Goal: Task Accomplishment & Management: Complete application form

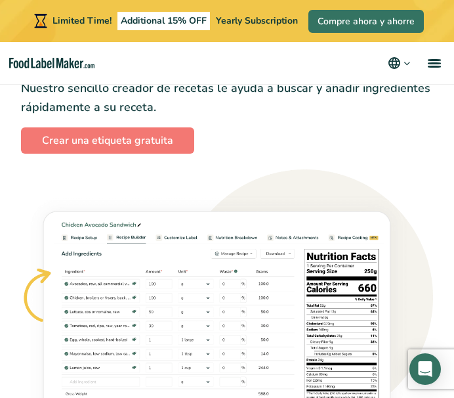
scroll to position [895, 0]
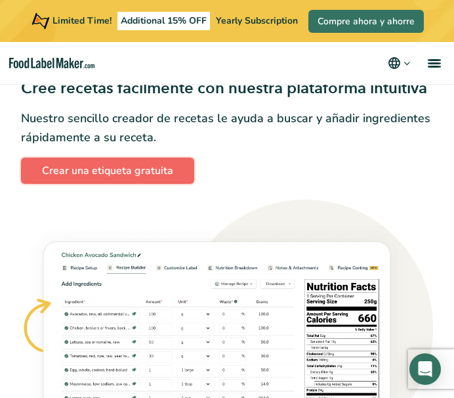
click at [131, 177] on link "Crear una etiqueta gratuita" at bounding box center [107, 171] width 173 height 26
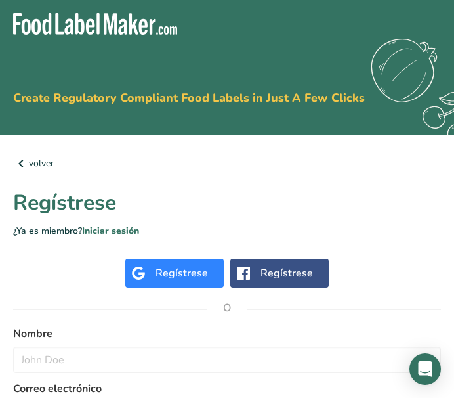
scroll to position [34, 0]
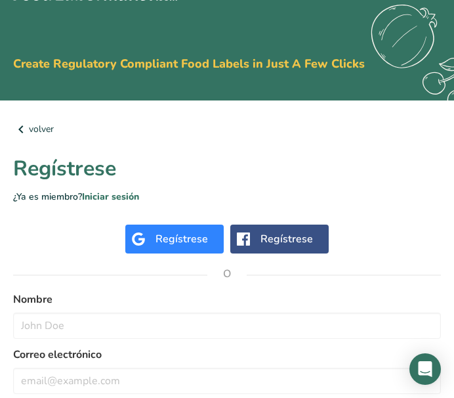
click at [179, 228] on div "Regístrese" at bounding box center [174, 238] width 98 height 29
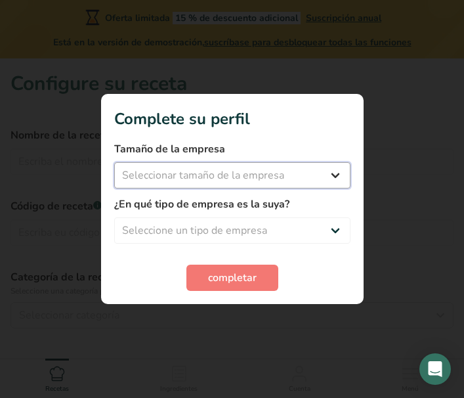
click at [307, 184] on select "Seleccionar tamaño de la empresa Menos de 10 empleados De 10 a 50 empleados De …" at bounding box center [232, 175] width 236 height 26
select select "1"
click at [114, 162] on select "Seleccionar tamaño de la empresa Menos de 10 empleados De 10 a 50 empleados De …" at bounding box center [232, 175] width 236 height 26
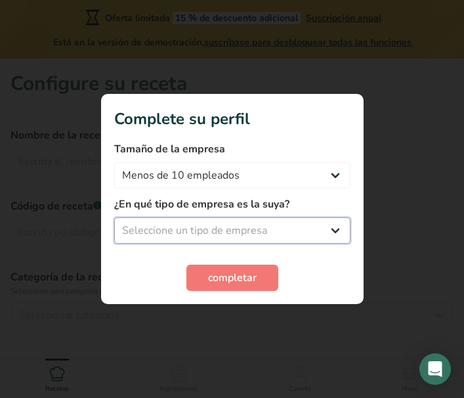
click at [284, 225] on select "Seleccione un tipo de empresa Fabricante de alimentos envasados Restaurante y c…" at bounding box center [232, 230] width 236 height 26
select select "8"
click at [114, 217] on select "Seleccione un tipo de empresa Fabricante de alimentos envasados Restaurante y c…" at bounding box center [232, 230] width 236 height 26
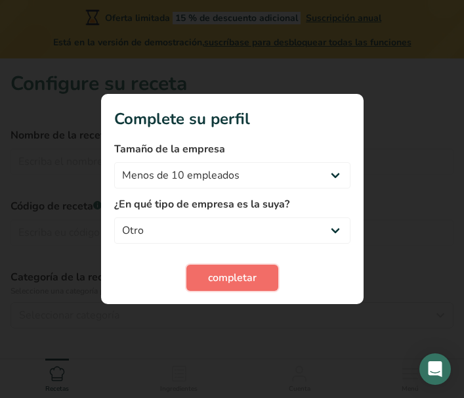
click at [219, 272] on span "completar" at bounding box center [232, 278] width 49 height 16
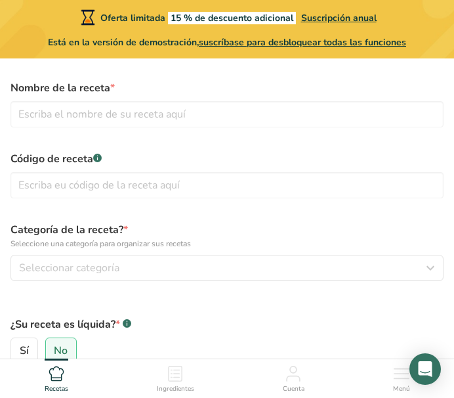
scroll to position [28, 0]
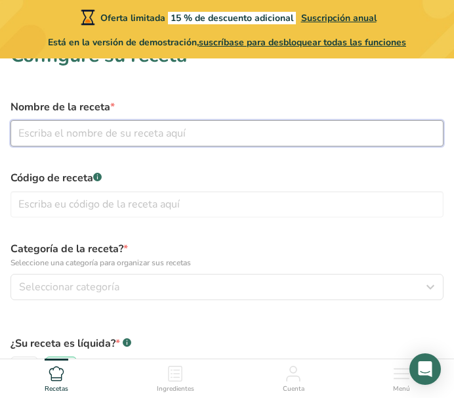
click at [141, 141] on input "text" at bounding box center [227, 133] width 433 height 26
click at [19, 132] on input "jamon de pollo" at bounding box center [227, 133] width 433 height 26
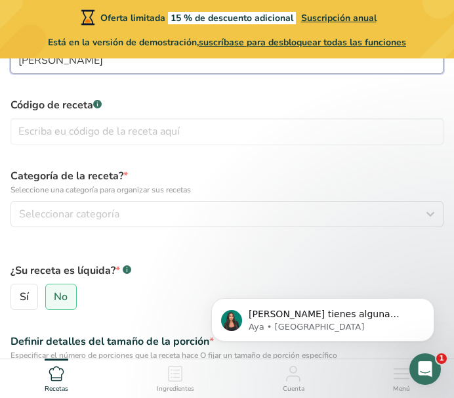
scroll to position [114, 0]
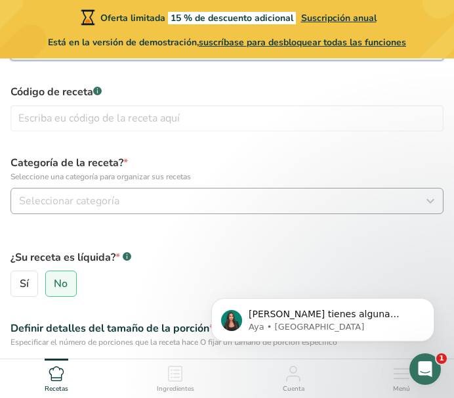
type input "Jamón de pollo"
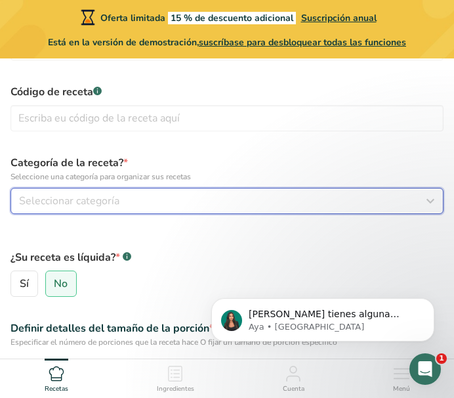
click at [361, 203] on div "Seleccionar categoría" at bounding box center [223, 201] width 408 height 16
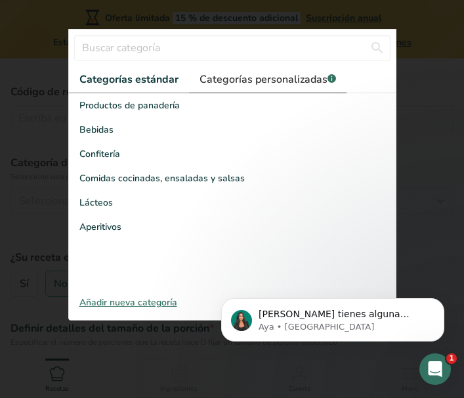
click at [297, 73] on span "Categorías personalizadas .a-a{fill:#347362;}.b-a{fill:#fff;}" at bounding box center [268, 80] width 137 height 16
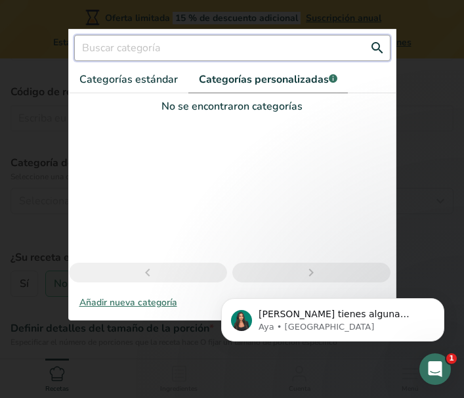
click at [268, 40] on input "text" at bounding box center [232, 48] width 316 height 26
type input "embutido"
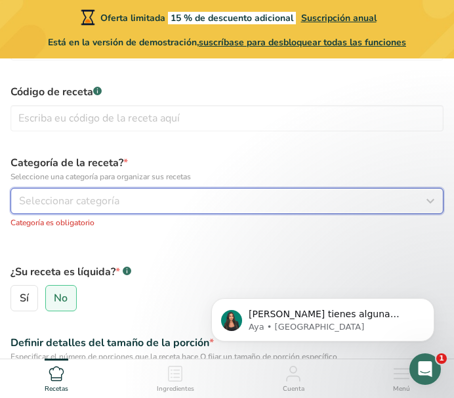
click at [198, 207] on div "Seleccionar categoría" at bounding box center [223, 201] width 408 height 16
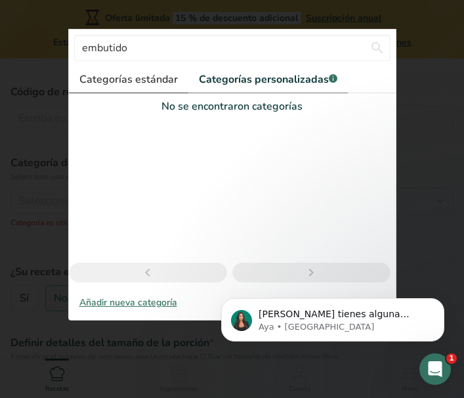
click at [131, 75] on span "Categorías estándar" at bounding box center [128, 80] width 98 height 16
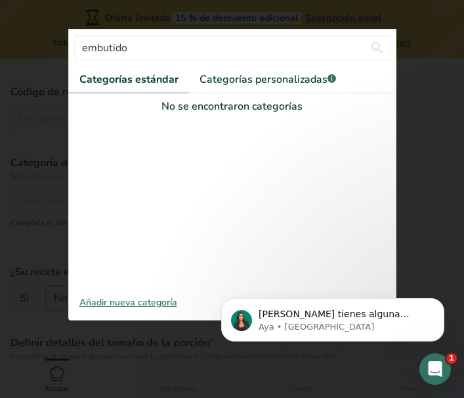
click at [123, 309] on div "Añadir nueva categoría" at bounding box center [232, 302] width 327 height 14
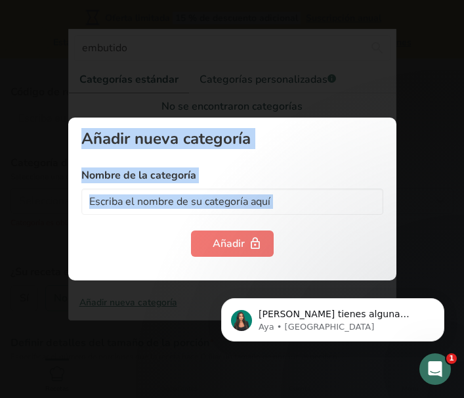
click at [123, 309] on div at bounding box center [232, 199] width 464 height 398
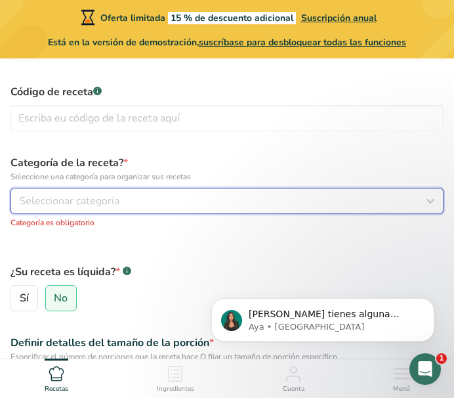
click at [53, 199] on span "Seleccionar categoría" at bounding box center [69, 201] width 100 height 16
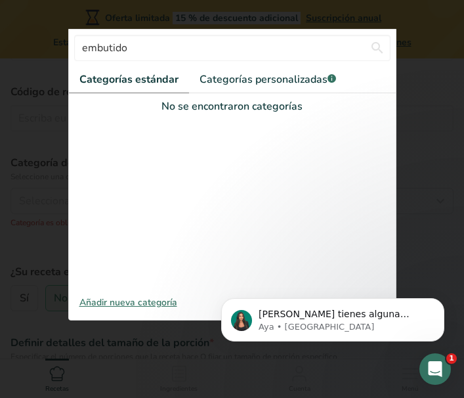
click at [126, 304] on div "Añadir nueva categoría" at bounding box center [232, 302] width 327 height 14
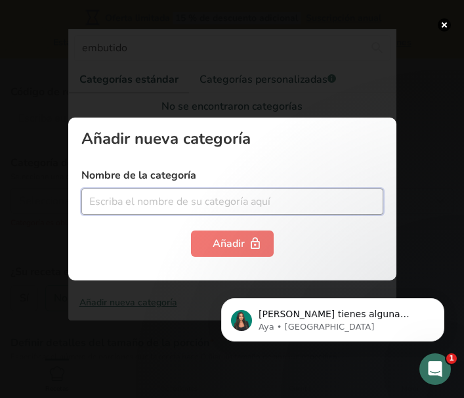
click at [198, 199] on input "text" at bounding box center [232, 201] width 302 height 26
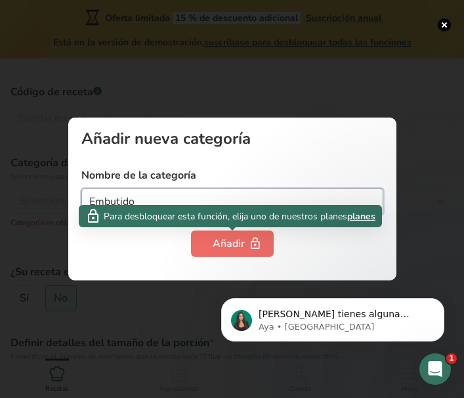
type input "Embutido"
click at [242, 238] on div "Añadir" at bounding box center [232, 244] width 39 height 16
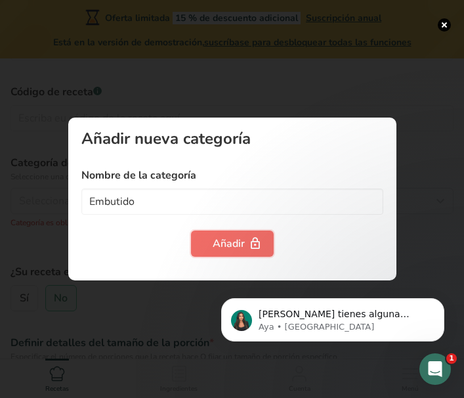
click at [244, 247] on div "Añadir" at bounding box center [232, 244] width 39 height 16
click at [364, 100] on div at bounding box center [232, 199] width 464 height 398
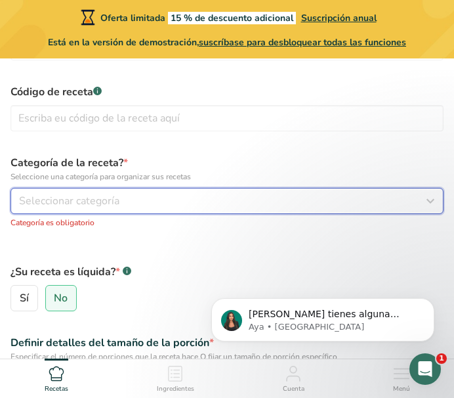
click at [89, 200] on span "Seleccionar categoría" at bounding box center [69, 201] width 100 height 16
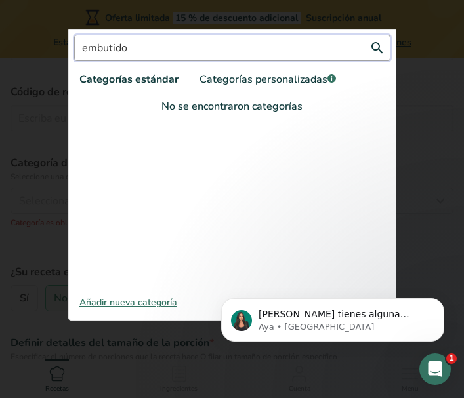
drag, startPoint x: 301, startPoint y: 54, endPoint x: 78, endPoint y: 67, distance: 222.9
click at [78, 67] on div "embutido Categorías estándar Categorías personalizadas .a-a{fill:#347362;}.b-a{…" at bounding box center [232, 170] width 327 height 280
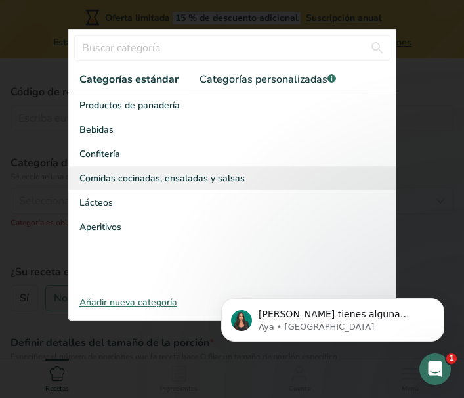
click at [187, 169] on div "Comidas cocinadas, ensaladas y salsas" at bounding box center [232, 178] width 327 height 24
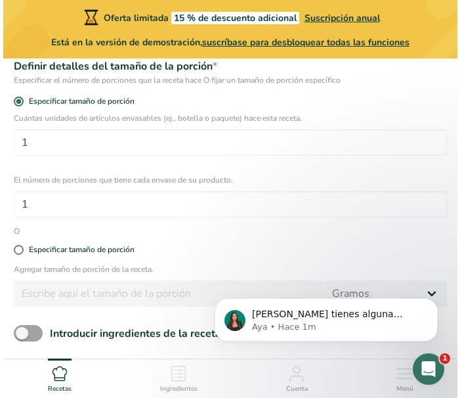
scroll to position [375, 0]
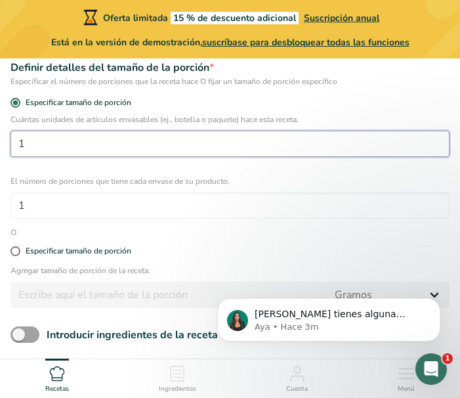
click at [56, 138] on input "1" at bounding box center [230, 144] width 439 height 26
type input "1"
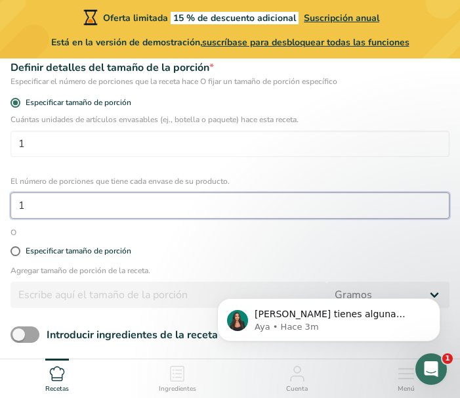
click at [47, 202] on input "1" at bounding box center [230, 205] width 439 height 26
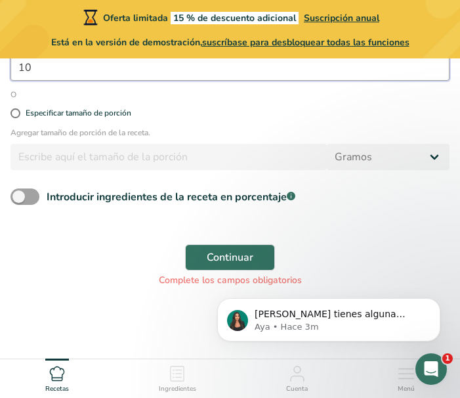
scroll to position [514, 0]
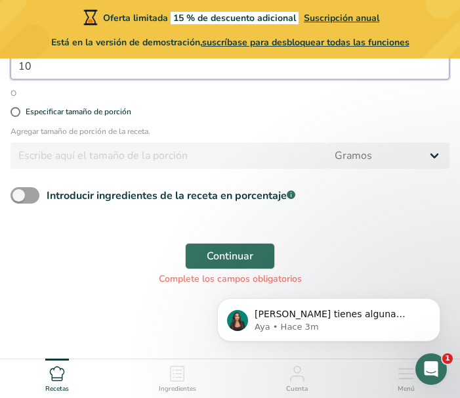
type input "10"
click at [452, 236] on div "Continuar Complete los campos obligatorios" at bounding box center [230, 264] width 455 height 58
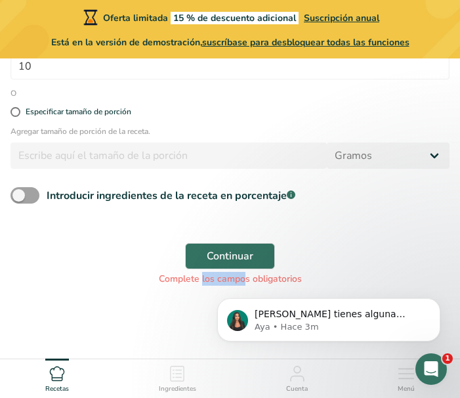
click at [452, 236] on div "Continuar Complete los campos obligatorios" at bounding box center [230, 264] width 455 height 58
click at [249, 257] on span "Continuar" at bounding box center [230, 256] width 47 height 16
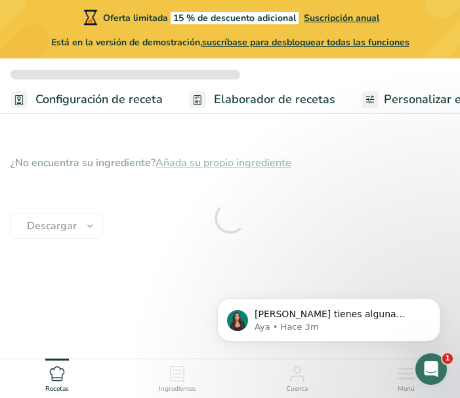
drag, startPoint x: 459, startPoint y: 264, endPoint x: 459, endPoint y: 248, distance: 15.8
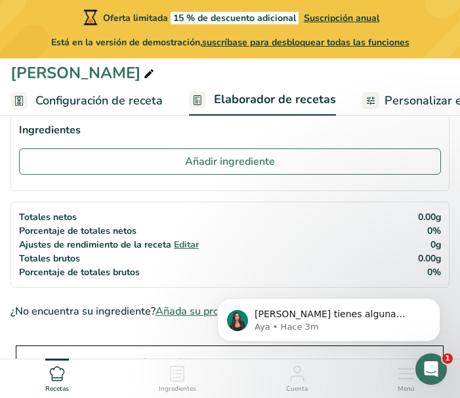
scroll to position [52, 0]
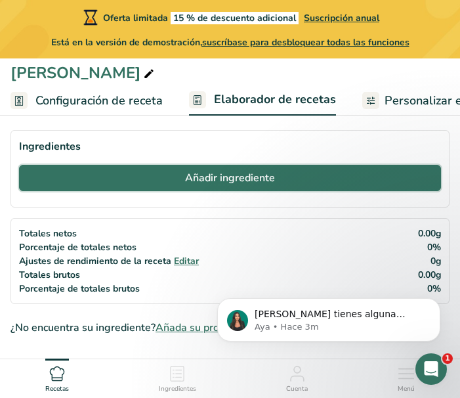
click at [222, 186] on span "Añadir ingrediente" at bounding box center [230, 178] width 90 height 16
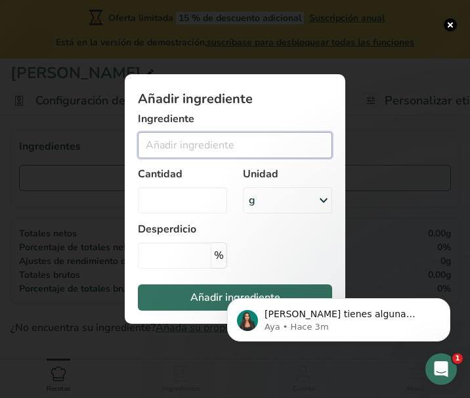
click at [210, 137] on input "Add ingredient modal" at bounding box center [235, 145] width 194 height 26
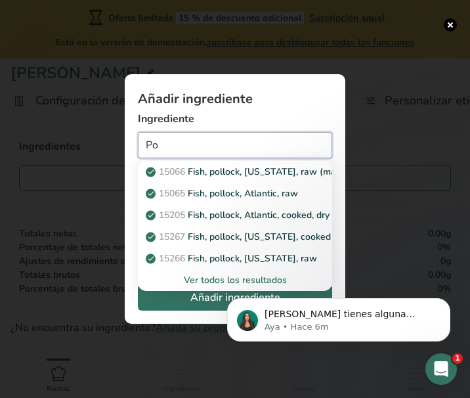
type input "P"
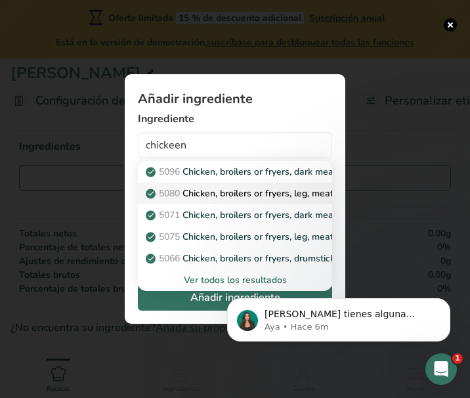
click at [253, 194] on p "5080 Chicken, broilers or fryers, leg, meat only, raw" at bounding box center [261, 193] width 226 height 14
type input "Chicken, broilers or fryers, leg, meat only, raw"
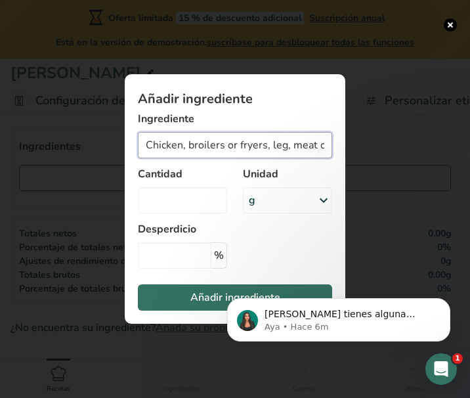
click at [271, 148] on input "Chicken, broilers or fryers, leg, meat only, raw" at bounding box center [235, 145] width 194 height 26
click at [266, 196] on div "g" at bounding box center [287, 200] width 89 height 26
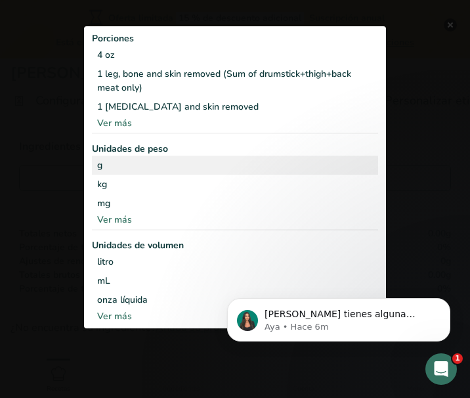
click at [195, 161] on div "g" at bounding box center [235, 165] width 286 height 19
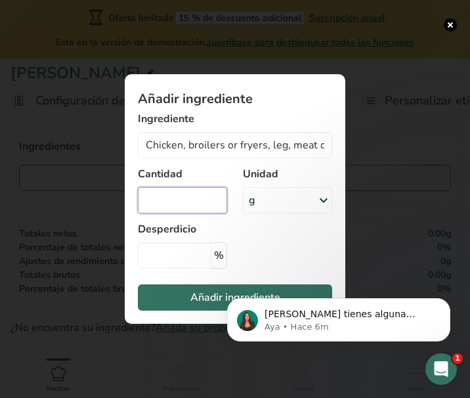
click at [171, 198] on input "Add ingredient modal" at bounding box center [182, 200] width 89 height 26
click at [265, 211] on div "g" at bounding box center [287, 200] width 89 height 26
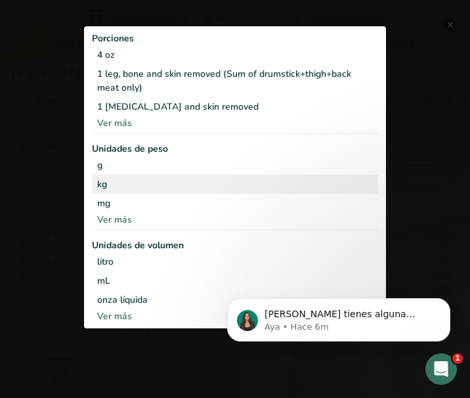
click at [192, 178] on div "kg" at bounding box center [235, 184] width 286 height 19
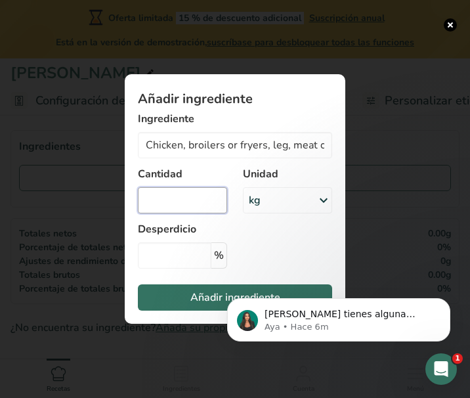
click at [182, 204] on input "Add ingredient modal" at bounding box center [182, 200] width 89 height 26
type input "2500"
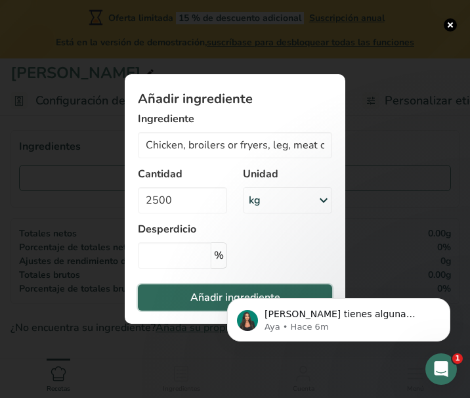
click at [201, 291] on span "Añadir ingrediente" at bounding box center [235, 297] width 90 height 16
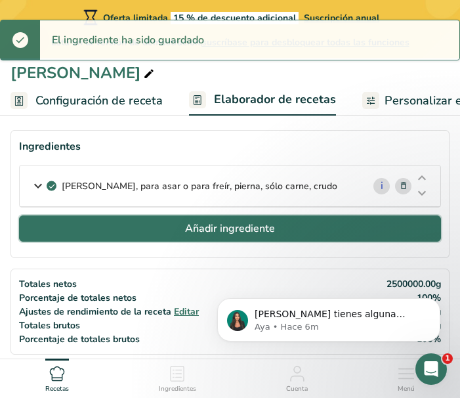
click at [197, 240] on button "Añadir ingrediente" at bounding box center [230, 228] width 422 height 26
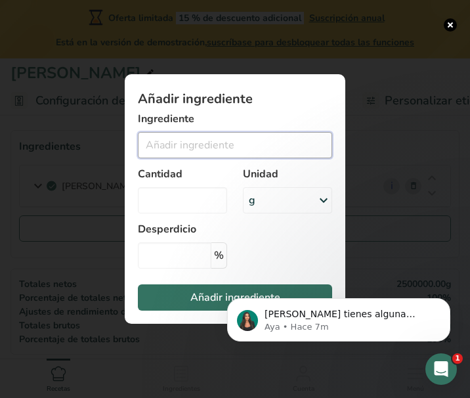
click at [191, 138] on input "Add ingredient modal" at bounding box center [235, 145] width 194 height 26
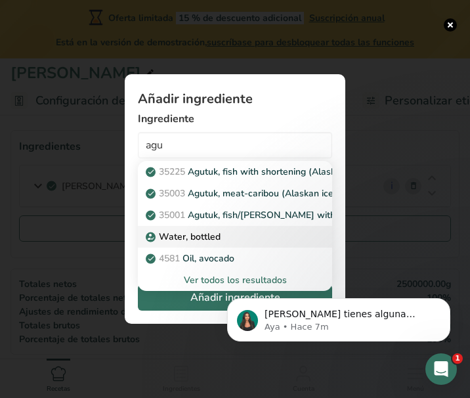
click at [200, 236] on p "Water, bottled" at bounding box center [184, 237] width 72 height 14
type input "Water, bottled"
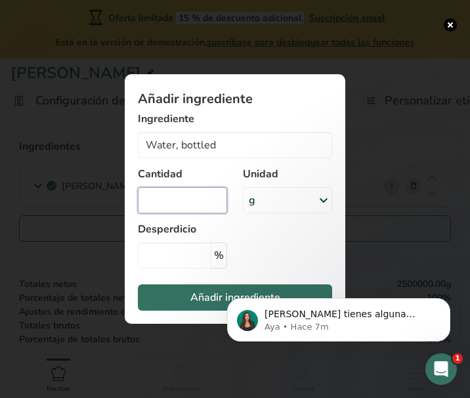
click at [170, 196] on input "Add ingredient modal" at bounding box center [182, 200] width 89 height 26
type input "0.5"
click at [314, 196] on div "g" at bounding box center [287, 200] width 89 height 26
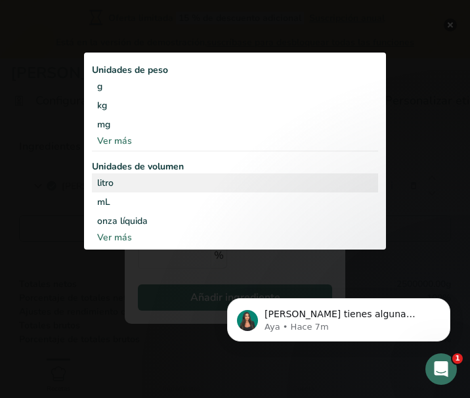
click at [230, 176] on div "litro" at bounding box center [235, 183] width 276 height 14
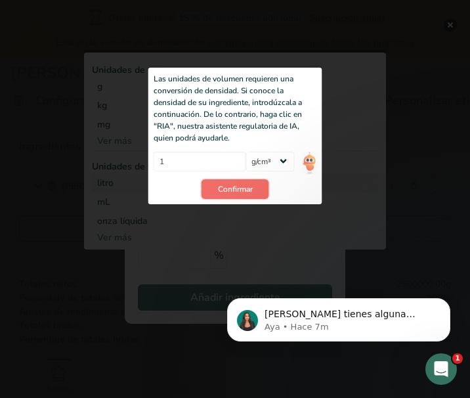
click at [249, 182] on button "Confirmar" at bounding box center [236, 189] width 68 height 20
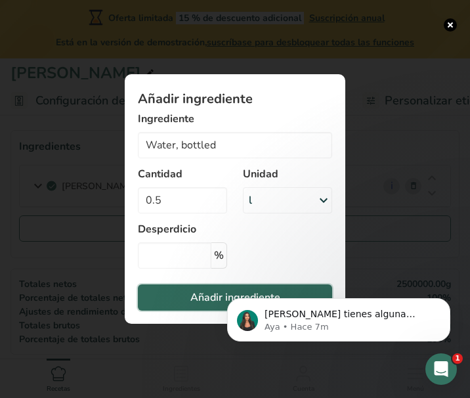
click at [195, 295] on span "Añadir ingrediente" at bounding box center [235, 297] width 90 height 16
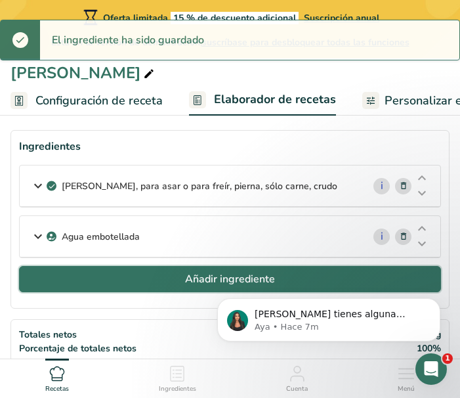
click at [158, 268] on button "Añadir ingrediente" at bounding box center [230, 279] width 422 height 26
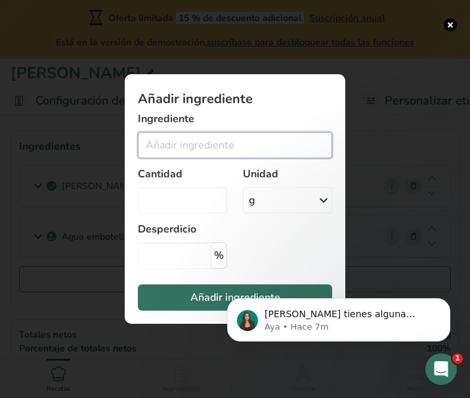
click at [196, 143] on input "Add ingredient modal" at bounding box center [235, 145] width 194 height 26
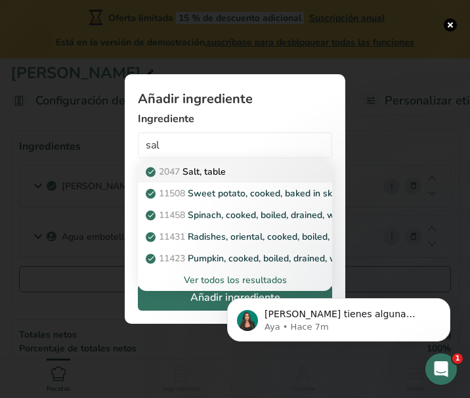
click at [197, 167] on p "2047 Salt, table" at bounding box center [186, 172] width 77 height 14
type input "Salt, table"
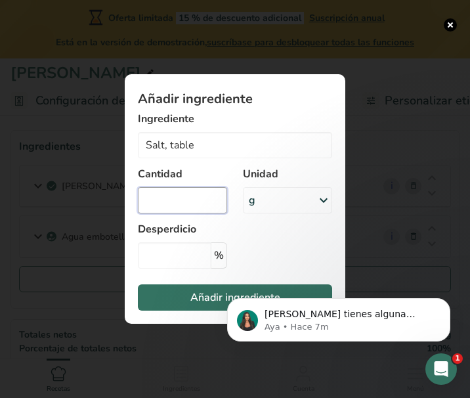
click at [195, 204] on input "Add ingredient modal" at bounding box center [182, 200] width 89 height 26
type input "58.8"
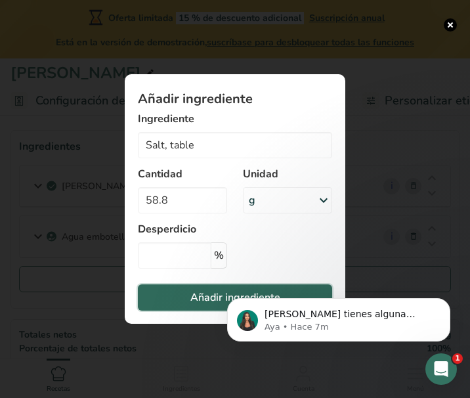
click at [181, 296] on button "Añadir ingrediente" at bounding box center [235, 297] width 194 height 26
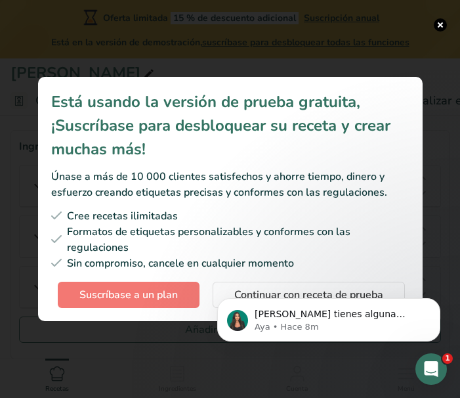
click at [148, 339] on div "Está usando la versión de prueba gratuita, ¡Suscríbase para desbloquear su rece…" at bounding box center [230, 199] width 427 height 286
click at [309, 291] on body "Si tienes alguna pregunta no dudes en consultarnos. ¡Estamos aquí para ayudarte…" at bounding box center [329, 316] width 252 height 81
click at [438, 299] on icon "Dismiss notification" at bounding box center [436, 301] width 7 height 7
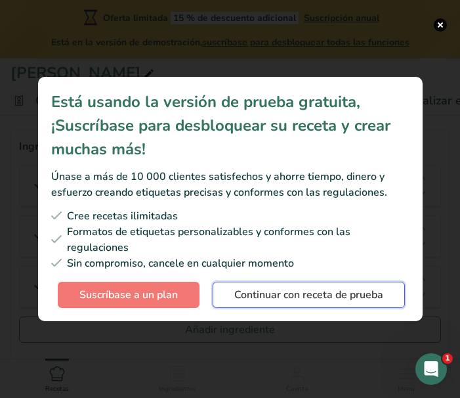
click at [357, 297] on span "Continuar con receta de prueba" at bounding box center [308, 295] width 149 height 16
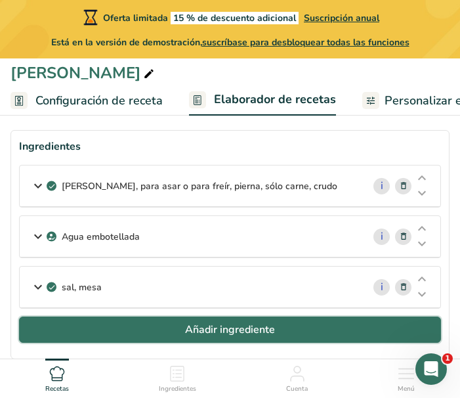
click at [168, 324] on button "Añadir ingrediente" at bounding box center [230, 329] width 422 height 26
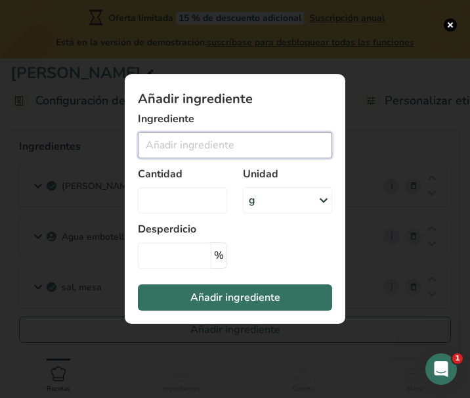
click at [186, 143] on input "Add ingredient modal" at bounding box center [235, 145] width 194 height 26
type input "t"
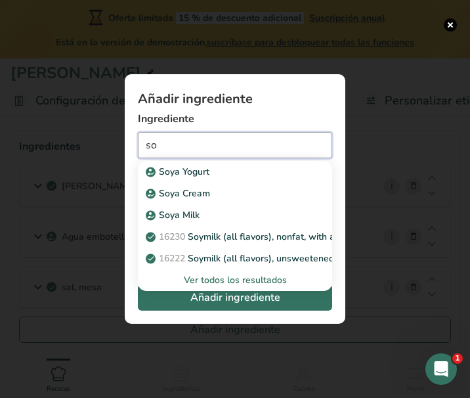
type input "s"
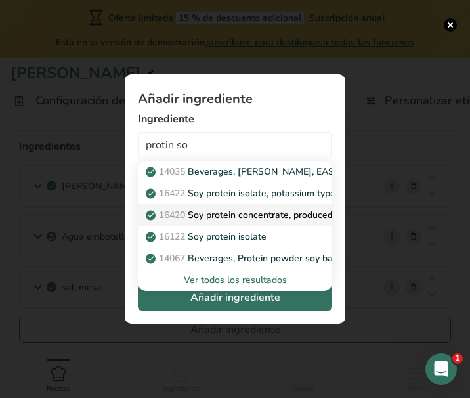
drag, startPoint x: 268, startPoint y: 226, endPoint x: 270, endPoint y: 219, distance: 8.1
click at [270, 219] on div "14035 Beverages, ABBOTT, EAS soy protein powder 16422 Soy protein isolate, pota…" at bounding box center [235, 226] width 194 height 130
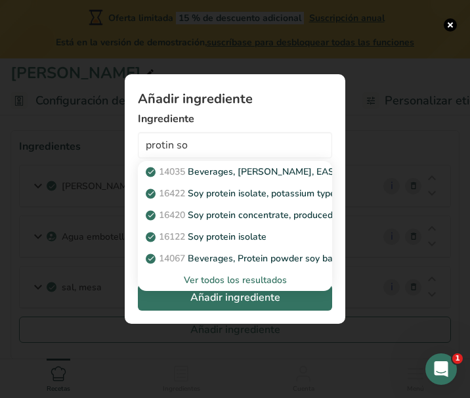
click at [270, 219] on p "16420 Soy protein concentrate, produced by acid wash" at bounding box center [269, 215] width 242 height 14
type input "Soy protein concentrate, produced by acid wash"
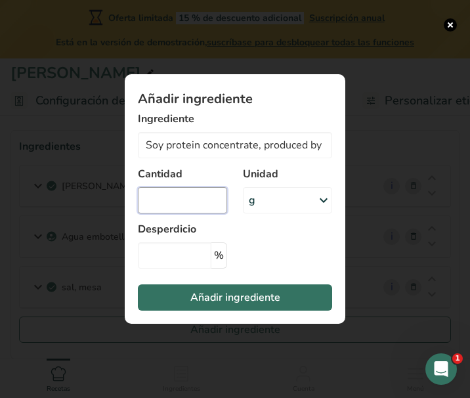
click at [185, 202] on input "Add ingredient modal" at bounding box center [182, 200] width 89 height 26
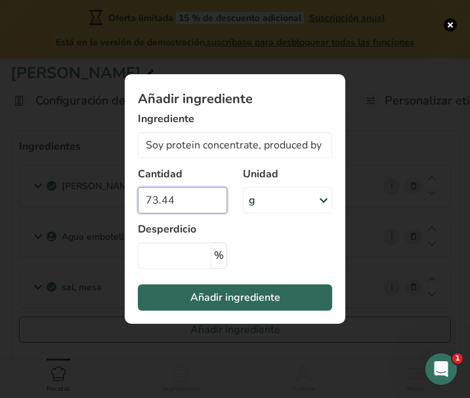
type input "73.44"
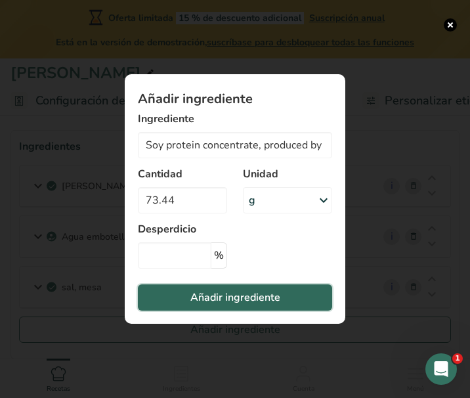
click at [200, 289] on button "Añadir ingrediente" at bounding box center [235, 297] width 194 height 26
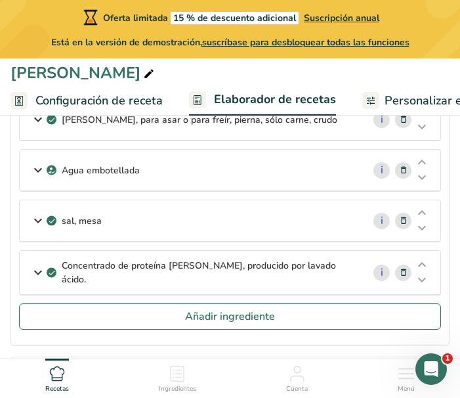
scroll to position [0, 0]
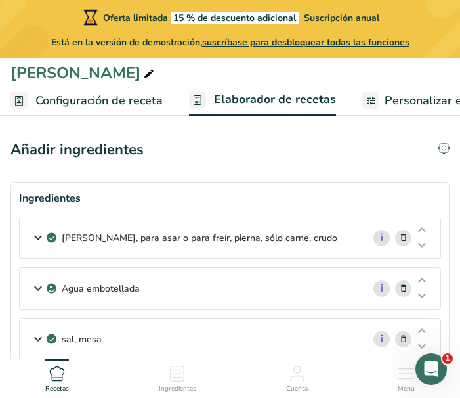
click at [272, 147] on div "Añadir ingredientes Eliminar receta Duplicar receta Escalar receta Guardar como…" at bounding box center [230, 150] width 439 height 22
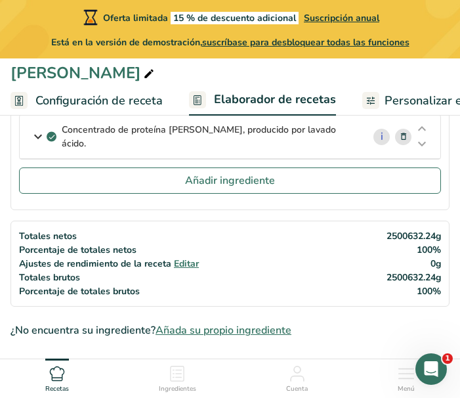
scroll to position [250, 0]
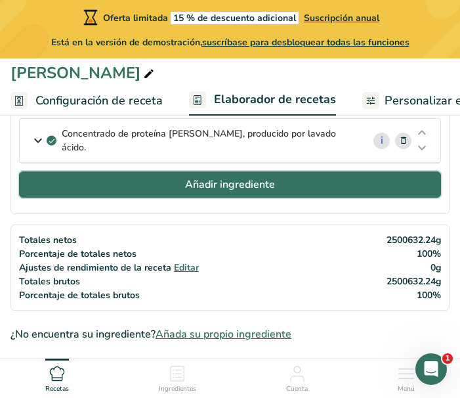
click at [345, 175] on button "Añadir ingrediente" at bounding box center [230, 184] width 422 height 26
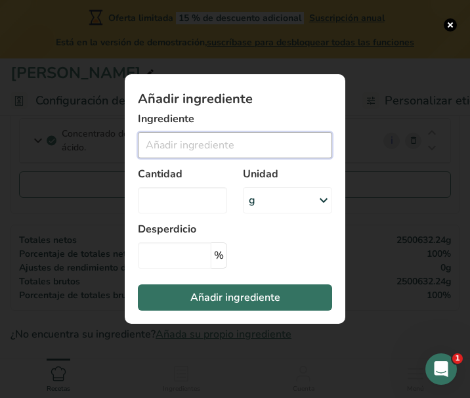
click at [250, 154] on input "Add ingredient modal" at bounding box center [235, 145] width 194 height 26
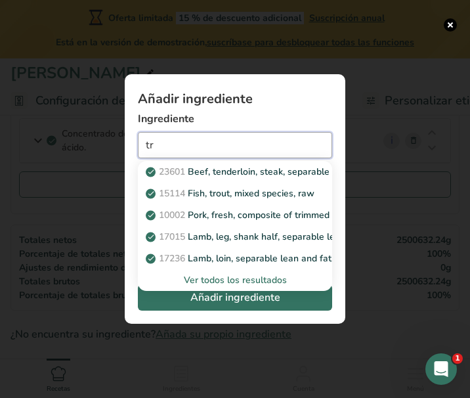
type input "t"
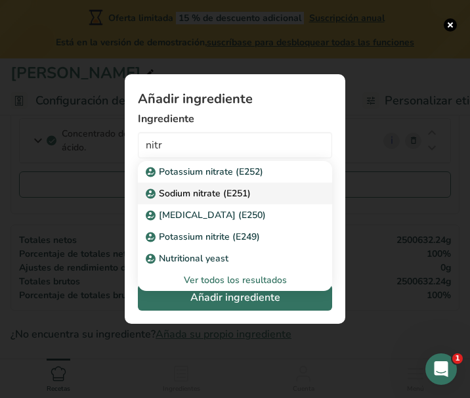
click at [250, 188] on p "Sodium nitrate (E251)" at bounding box center [199, 193] width 102 height 14
type input "Sodium nitrate (E251)"
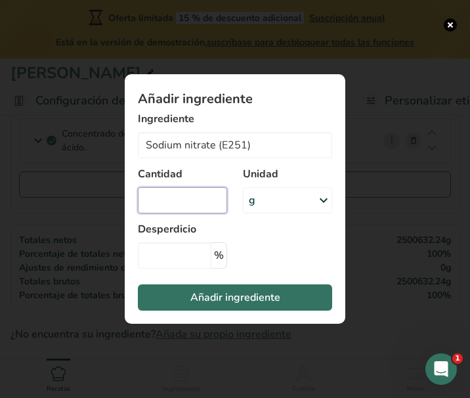
click at [201, 202] on input "Add ingredient modal" at bounding box center [182, 200] width 89 height 26
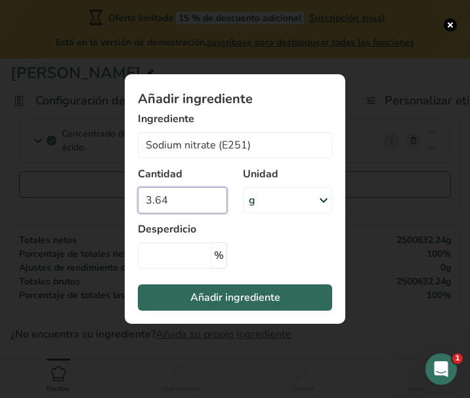
type input "3.64"
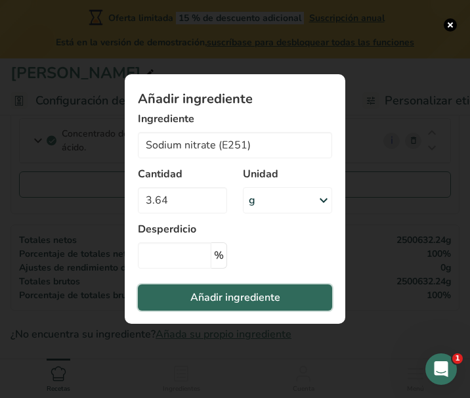
click at [211, 295] on span "Añadir ingrediente" at bounding box center [235, 297] width 90 height 16
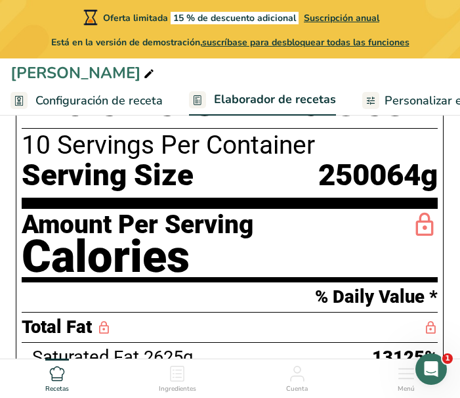
scroll to position [614, 0]
